Goal: Transaction & Acquisition: Purchase product/service

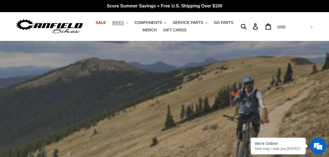
click at [121, 23] on span "BIKES" at bounding box center [117, 22] width 11 height 5
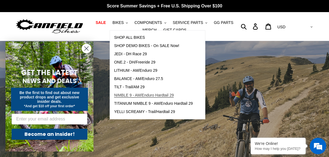
click at [137, 95] on span "NIMBLE 9 - AM/Enduro Hardtail 29" at bounding box center [144, 95] width 60 height 5
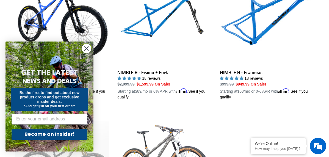
scroll to position [280, 0]
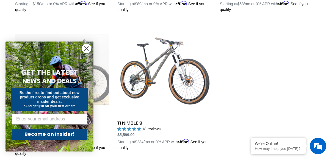
click at [87, 49] on icon "Close dialog" at bounding box center [87, 49] width 4 height 4
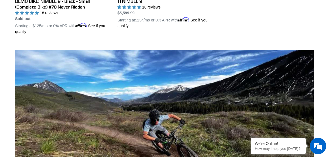
scroll to position [353, 0]
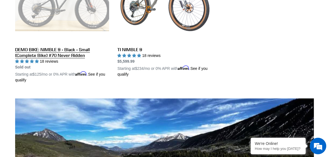
click at [65, 49] on link "DEMO BIKE: NIMBLE 9 - Black - Small (Complete Bike) #70 Never Ridden" at bounding box center [62, 16] width 94 height 134
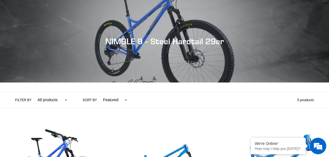
scroll to position [145, 0]
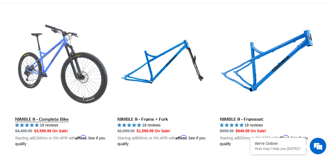
click at [49, 118] on link "NIMBLE 9 - Complete Bike" at bounding box center [62, 82] width 94 height 128
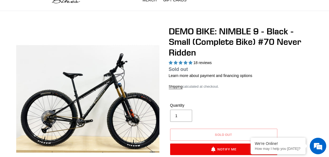
scroll to position [76, 0]
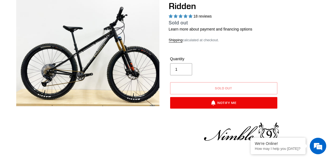
select select "highest-rating"
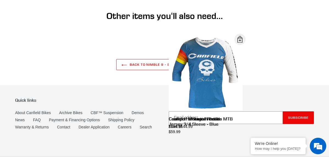
scroll to position [1324, 0]
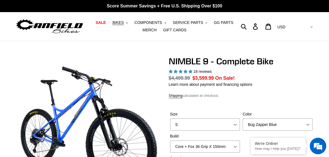
select select "highest-rating"
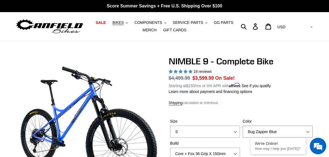
select select "Galaxy Black"
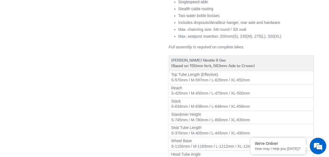
scroll to position [636, 0]
